Goal: Ask a question

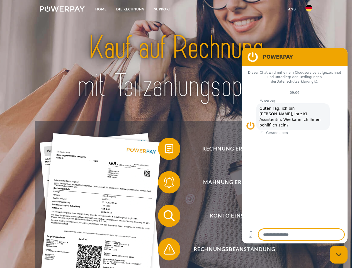
click at [62, 10] on img at bounding box center [62, 9] width 45 height 6
click at [309, 10] on img at bounding box center [308, 8] width 7 height 7
click at [292, 9] on link "agb" at bounding box center [291, 9] width 17 height 10
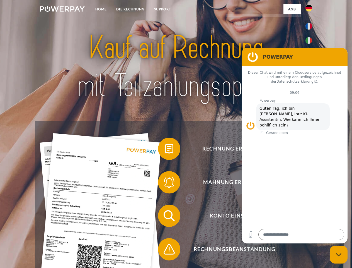
click at [165, 150] on span at bounding box center [161, 149] width 28 height 28
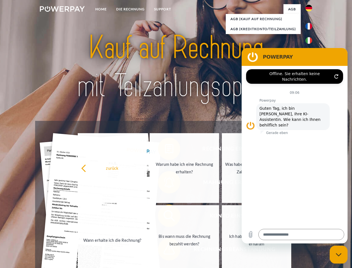
click at [165, 183] on div "Rechnung erhalten? Mahnung erhalten? Konto einsehen" at bounding box center [175, 232] width 281 height 223
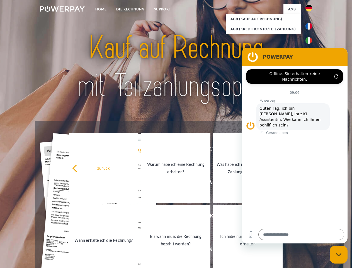
click at [165, 217] on link "Bis wann muss die Rechnung bezahlt werden?" at bounding box center [175, 240] width 69 height 70
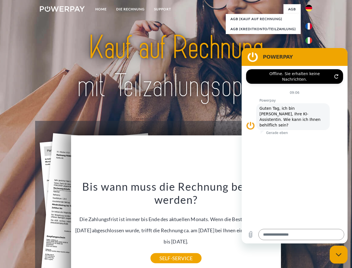
click at [339, 254] on icon "Messaging-Fenster schließen" at bounding box center [339, 254] width 6 height 4
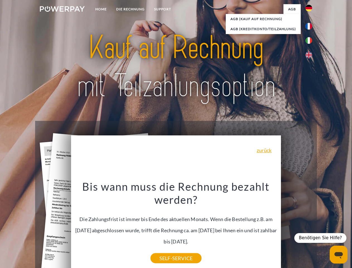
type textarea "*"
